Goal: Task Accomplishment & Management: Manage account settings

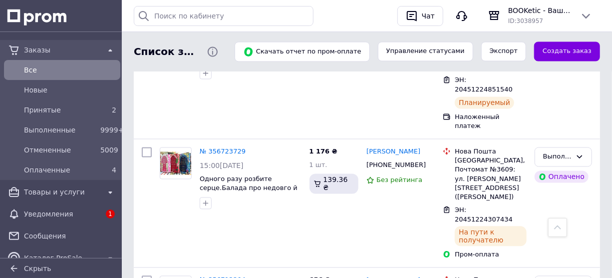
scroll to position [809, 0]
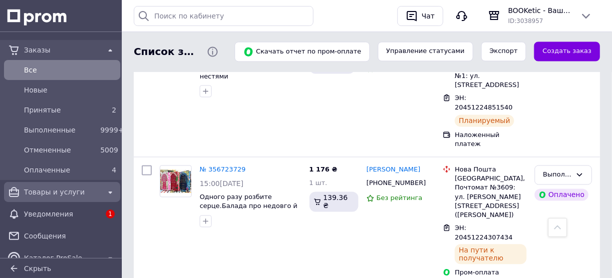
click at [53, 192] on span "Товары и услуги" at bounding box center [62, 192] width 76 height 10
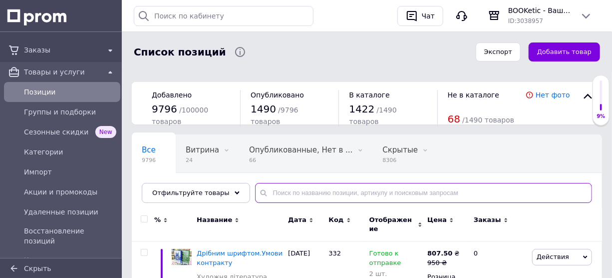
click at [268, 186] on input "text" at bounding box center [423, 193] width 337 height 20
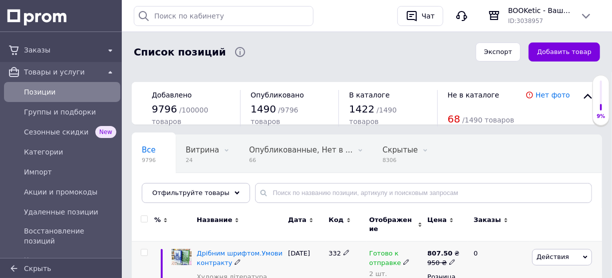
click at [181, 251] on img at bounding box center [182, 257] width 20 height 16
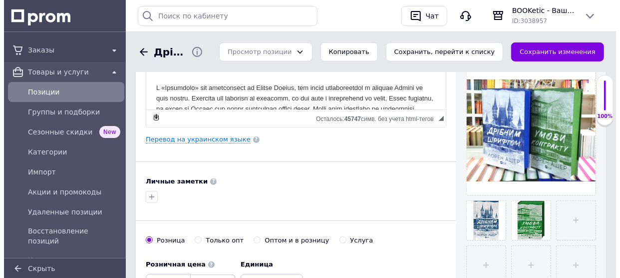
scroll to position [227, 0]
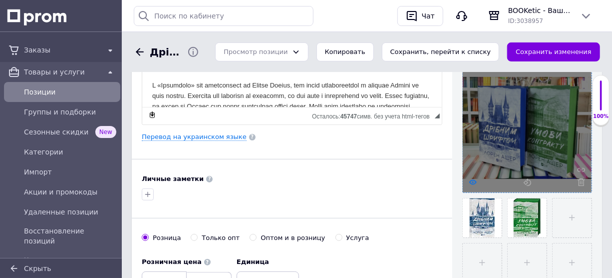
click at [471, 182] on icon at bounding box center [472, 181] width 7 height 7
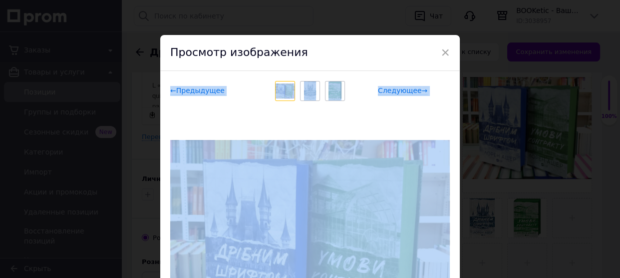
drag, startPoint x: 366, startPoint y: 102, endPoint x: 364, endPoint y: 66, distance: 36.0
click at [364, 66] on div "× Просмотр изображения ← Предыдущее Следующее → Удалить изображение Удалить все…" at bounding box center [309, 232] width 299 height 395
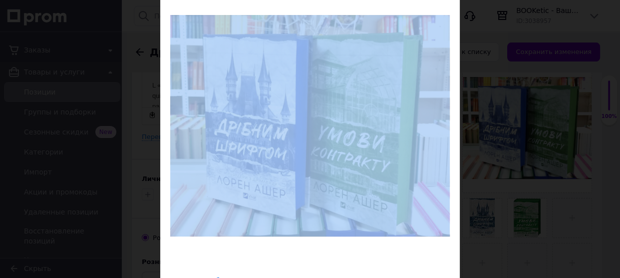
scroll to position [141, 0]
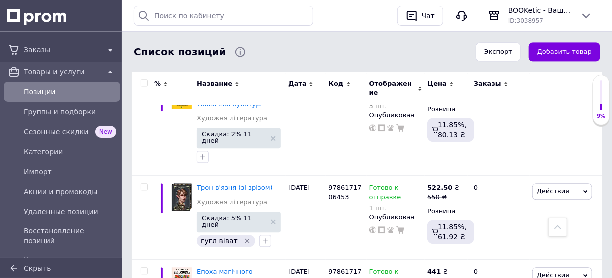
scroll to position [958, 0]
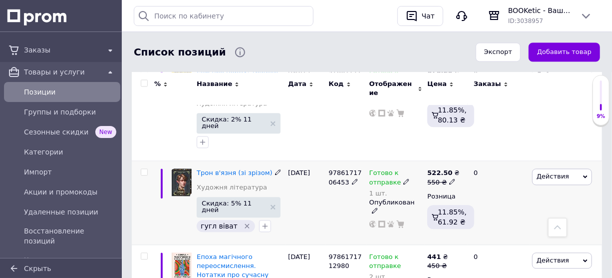
click at [183, 168] on img at bounding box center [182, 181] width 20 height 27
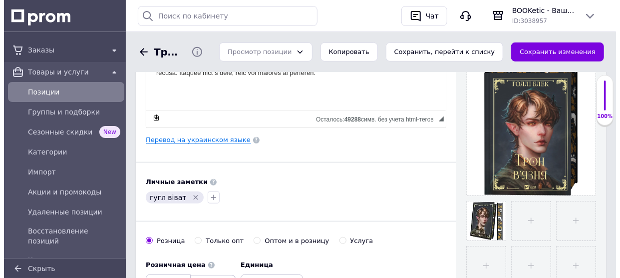
scroll to position [227, 0]
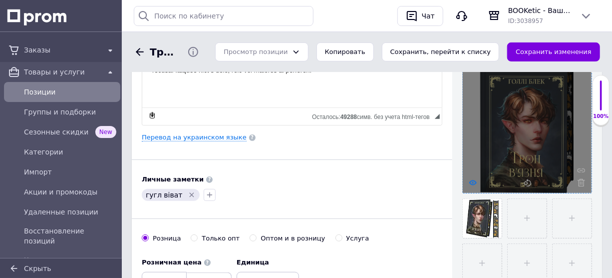
click at [471, 183] on icon at bounding box center [472, 182] width 7 height 7
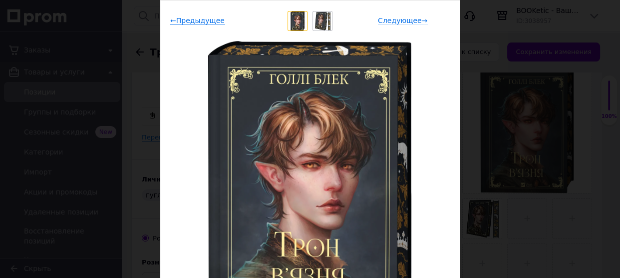
scroll to position [68, 0]
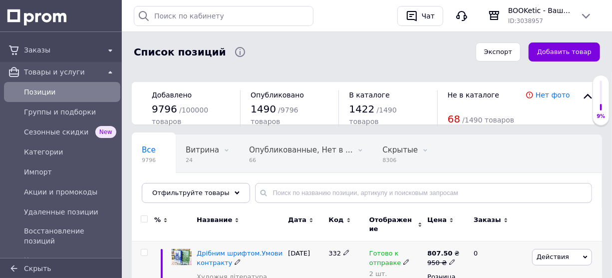
click at [181, 253] on img at bounding box center [182, 257] width 20 height 16
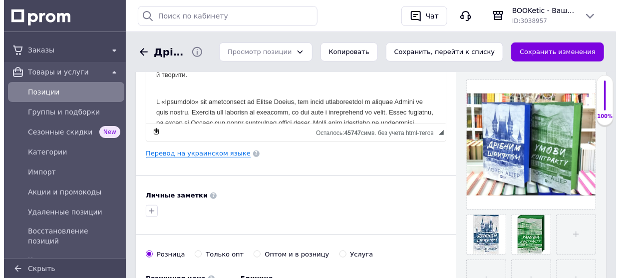
scroll to position [195, 0]
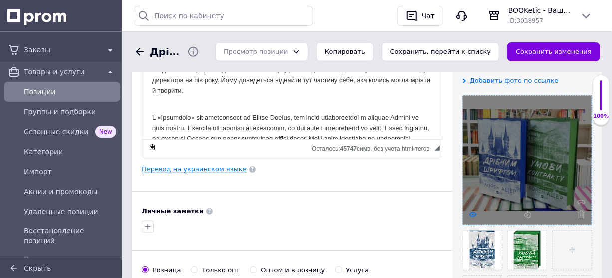
click at [473, 214] on use at bounding box center [472, 214] width 7 height 5
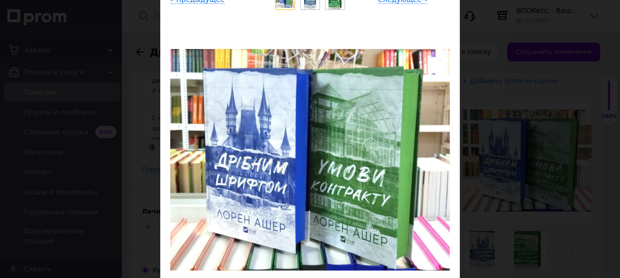
scroll to position [94, 0]
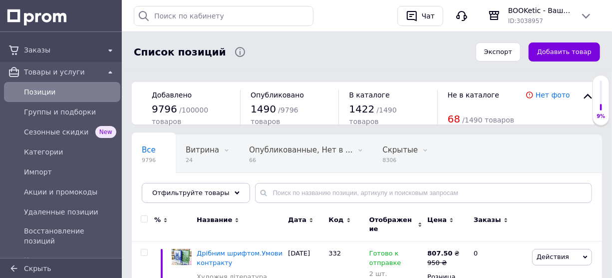
drag, startPoint x: 45, startPoint y: 51, endPoint x: 45, endPoint y: 76, distance: 25.0
click at [45, 51] on span "Заказы" at bounding box center [62, 50] width 76 height 10
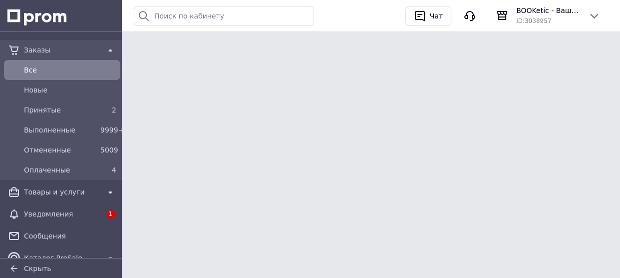
click at [45, 73] on span "Все" at bounding box center [70, 70] width 92 height 10
